Goal: Task Accomplishment & Management: Manage account settings

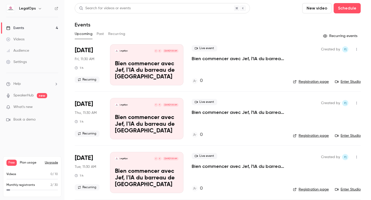
click at [105, 66] on li "[DATE] Fri, 11:30 AM 1 h Recurring LegalOps P F [DATE] 11:30 AM Bien commencer …" at bounding box center [218, 67] width 286 height 47
click at [129, 65] on p "Bien commencer avec Jef, l'IA du barreau de [GEOGRAPHIC_DATA]" at bounding box center [147, 71] width 64 height 20
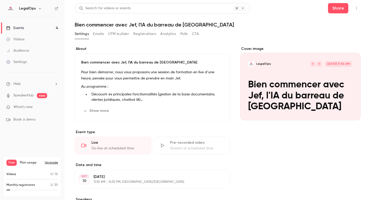
click at [358, 11] on button "button" at bounding box center [356, 8] width 8 height 8
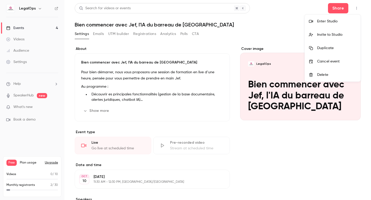
click at [321, 74] on div "Delete" at bounding box center [336, 74] width 39 height 5
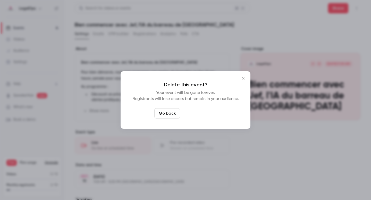
click at [202, 115] on button "Delete event" at bounding box center [199, 113] width 35 height 10
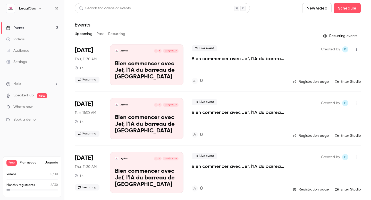
click at [36, 28] on link "Events 3" at bounding box center [32, 27] width 64 height 11
click at [57, 9] on icon at bounding box center [57, 9] width 4 height 4
